Goal: Check status

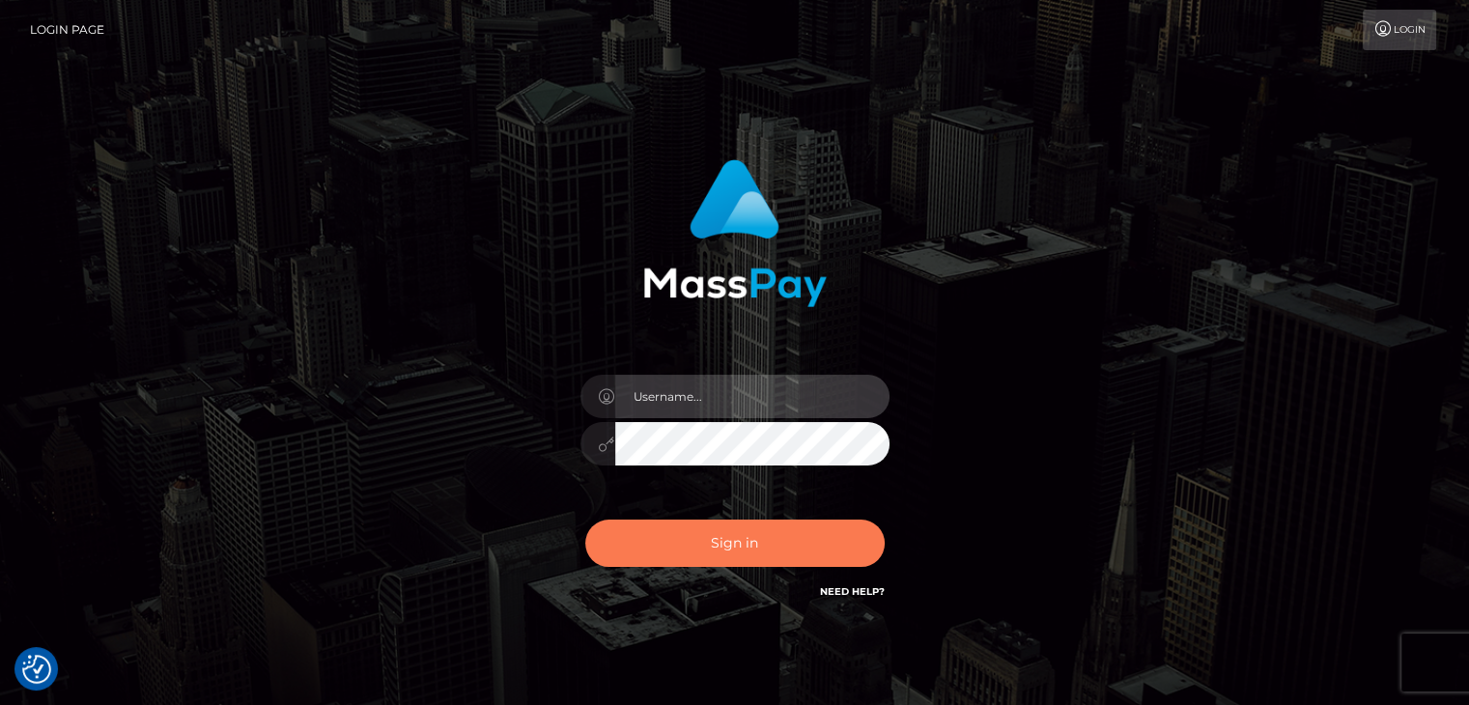
type input "[PERSON_NAME].megabonanza"
click at [742, 545] on button "Sign in" at bounding box center [734, 543] width 299 height 47
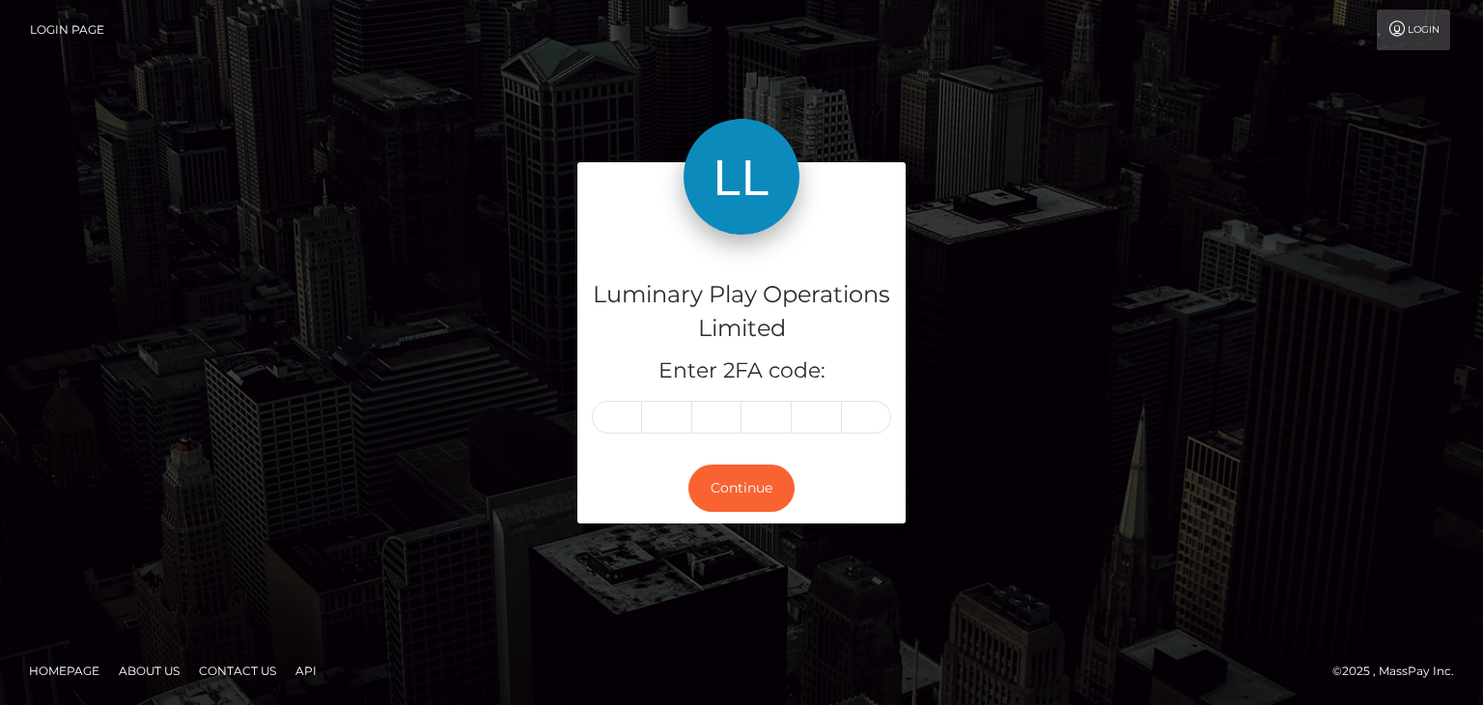
click at [617, 412] on input "text" at bounding box center [617, 417] width 50 height 33
type input "9"
type input "4"
type input "5"
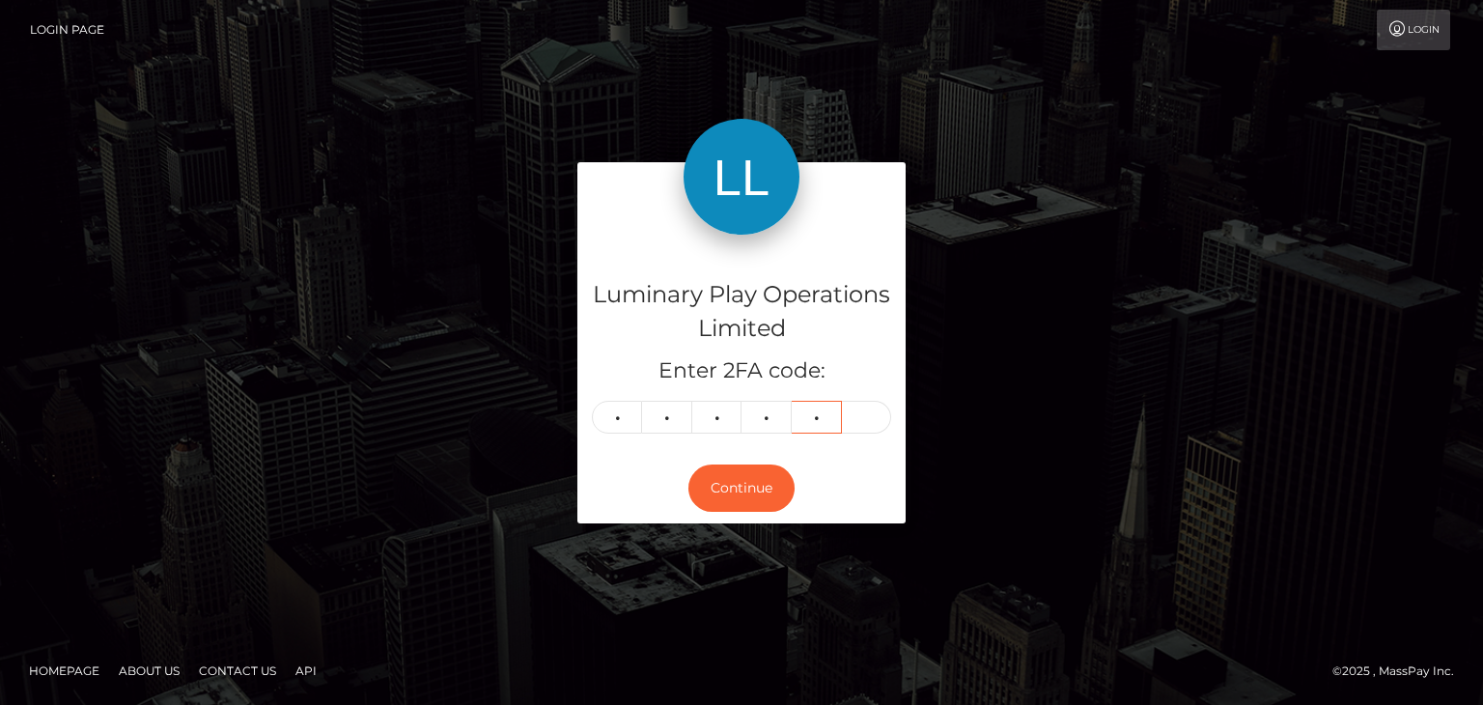
type input "6"
type input "5"
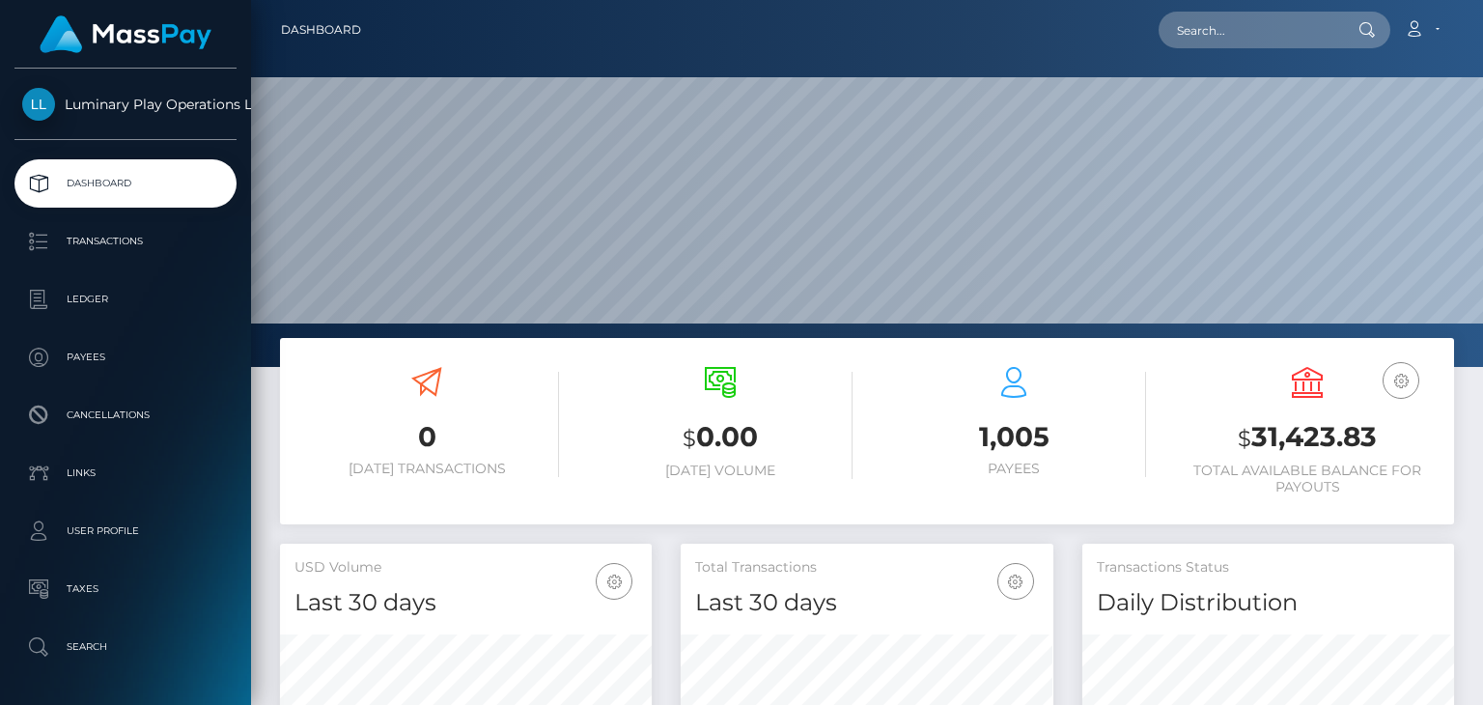
scroll to position [193, 0]
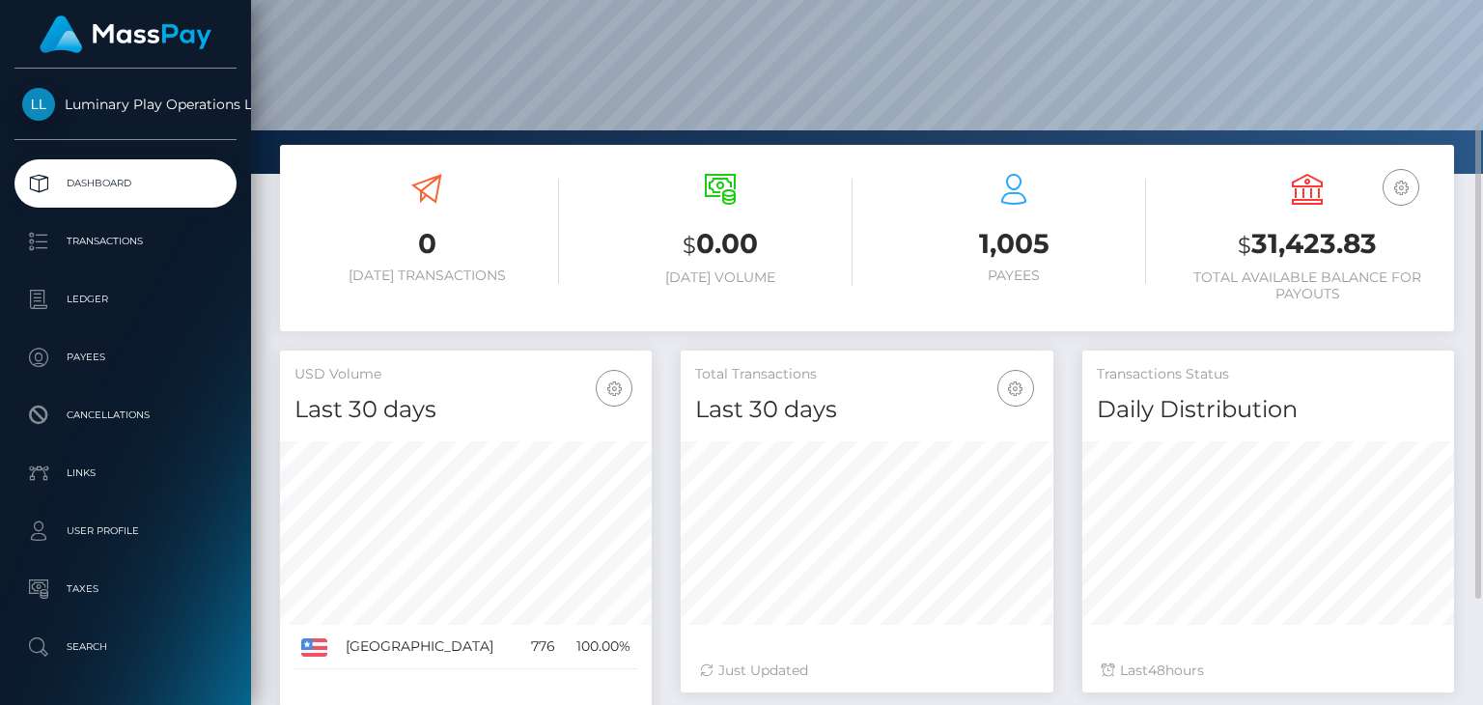
click at [1297, 249] on h3 "$ 31,423.83" at bounding box center [1307, 245] width 265 height 40
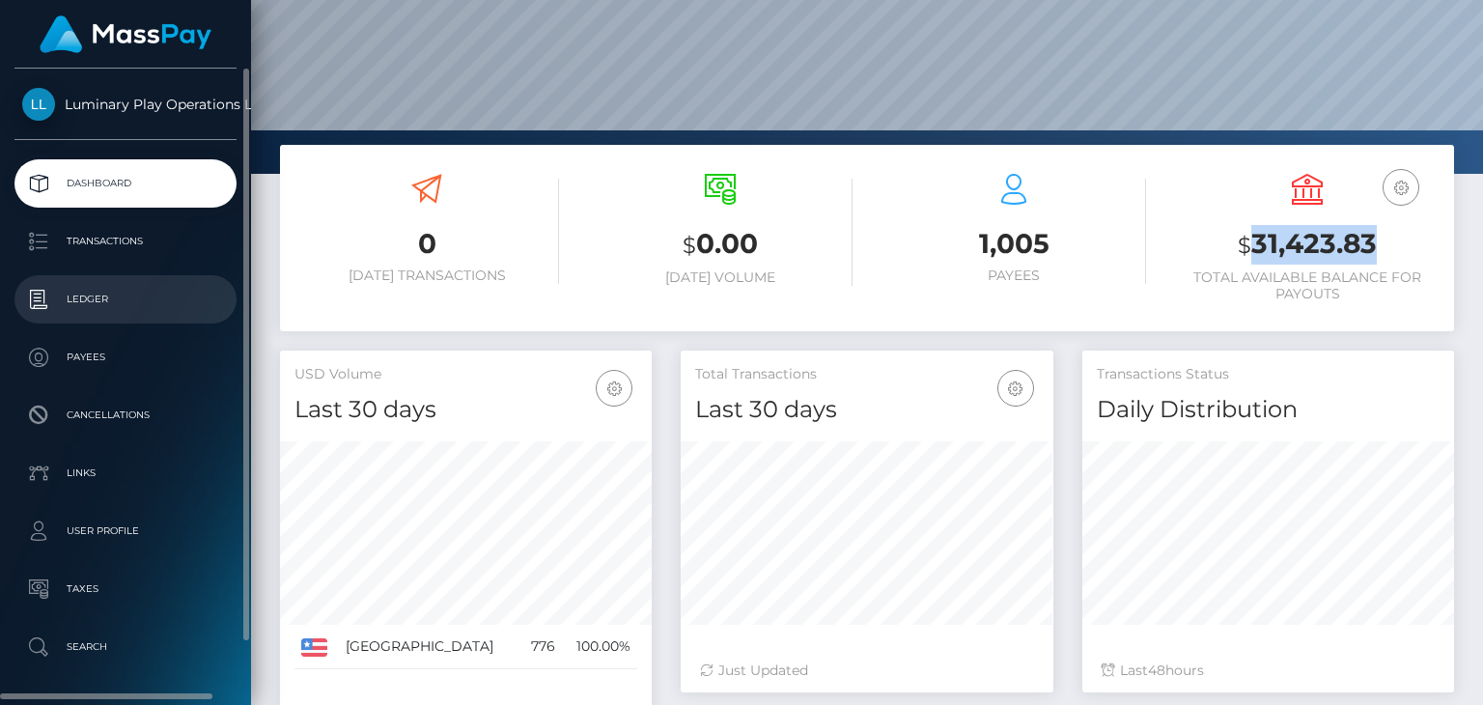
copy h3 "31,423.83"
